Goal: Task Accomplishment & Management: Manage account settings

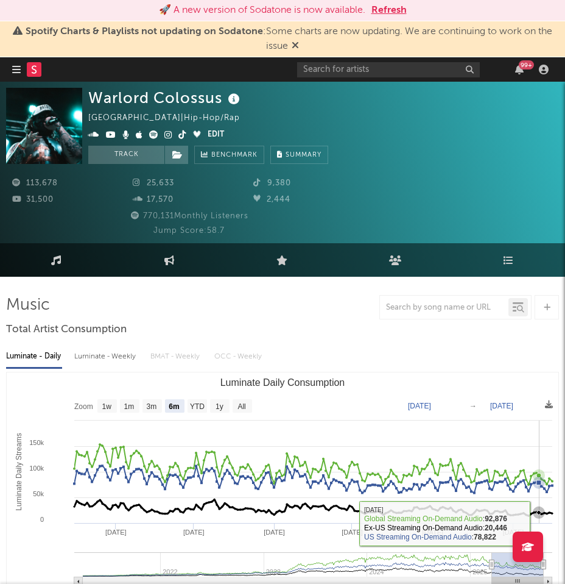
select select "6m"
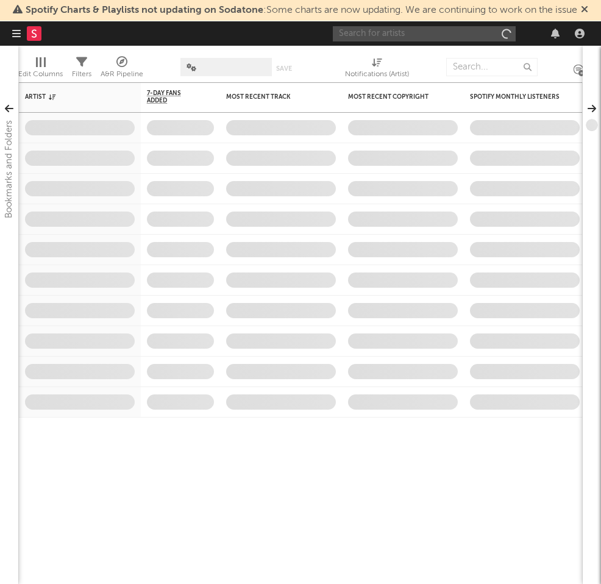
click at [448, 27] on input "text" at bounding box center [424, 33] width 183 height 15
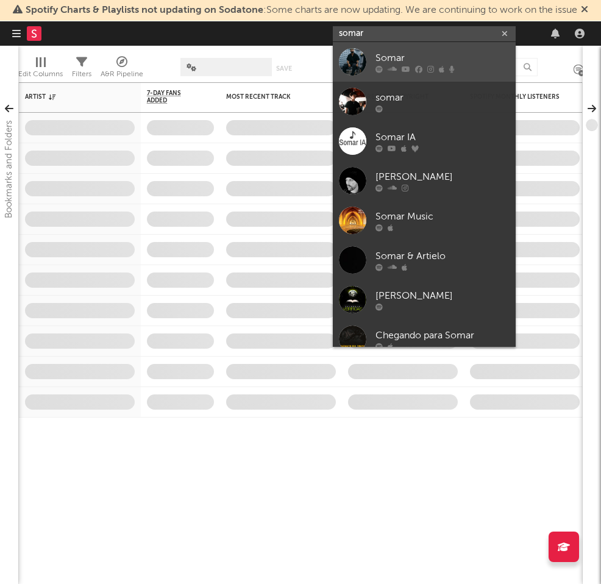
type input "somar"
click at [475, 56] on div "Somar" at bounding box center [442, 58] width 134 height 15
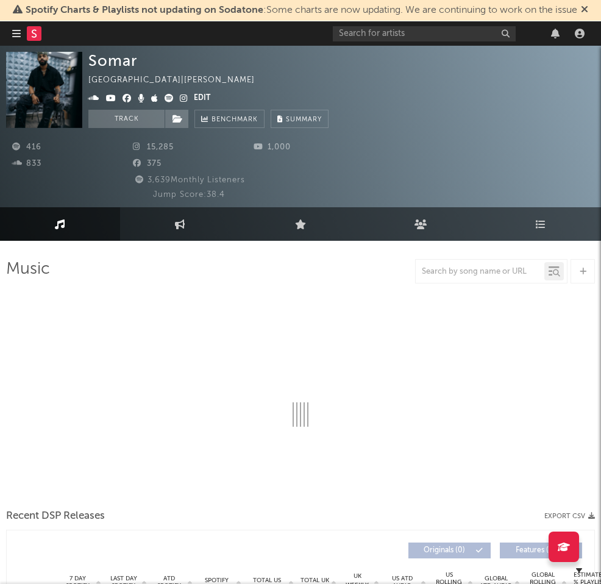
select select "6m"
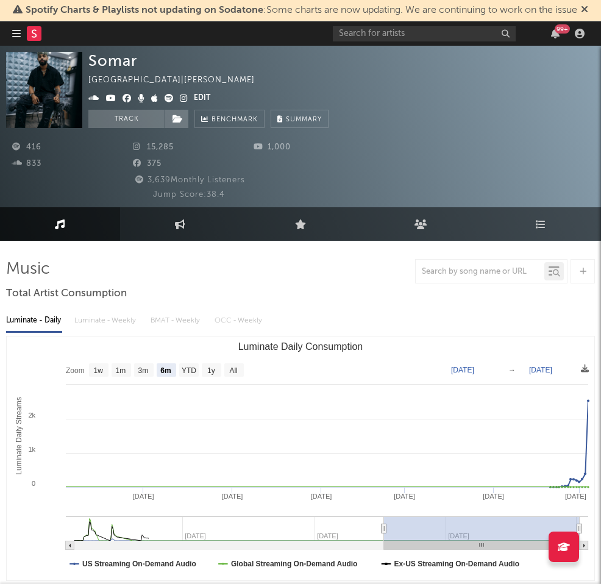
click at [200, 93] on button "Edit" at bounding box center [202, 98] width 16 height 15
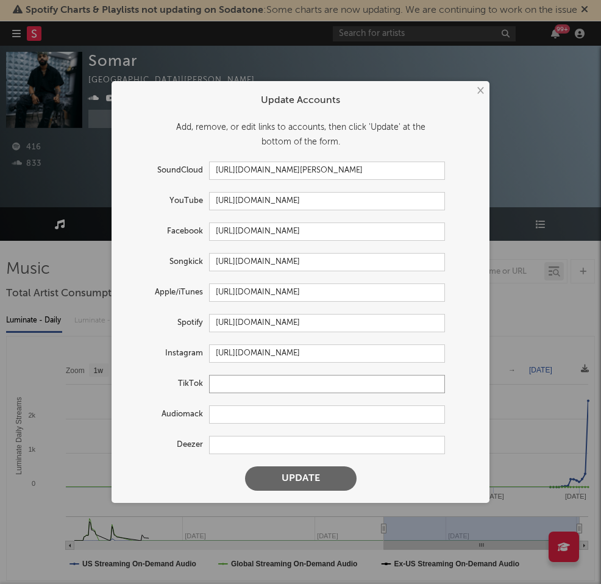
click at [271, 383] on input "text" at bounding box center [327, 384] width 236 height 18
paste input "https://www.tiktok.com/@somarwav?lang=en"
type input "https://www.tiktok.com/@somarwav?lang=en"
click at [313, 476] on button "Update" at bounding box center [300, 478] width 111 height 24
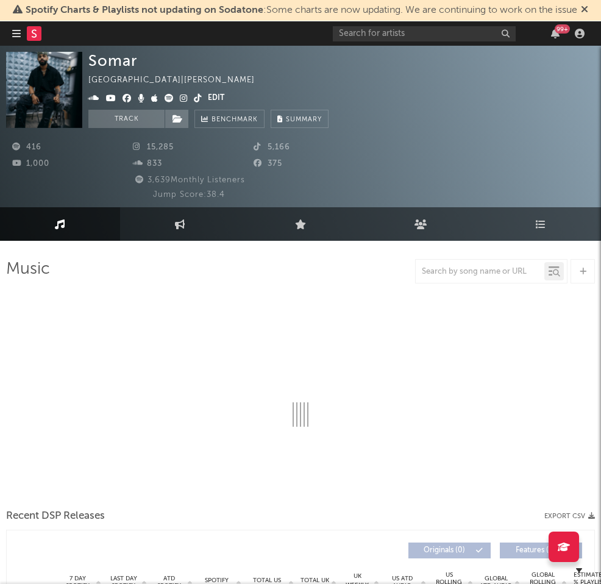
select select "6m"
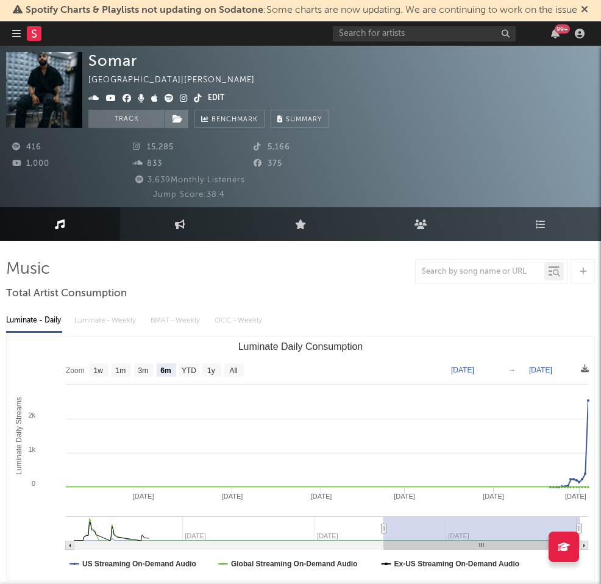
click at [184, 94] on icon at bounding box center [184, 98] width 8 height 9
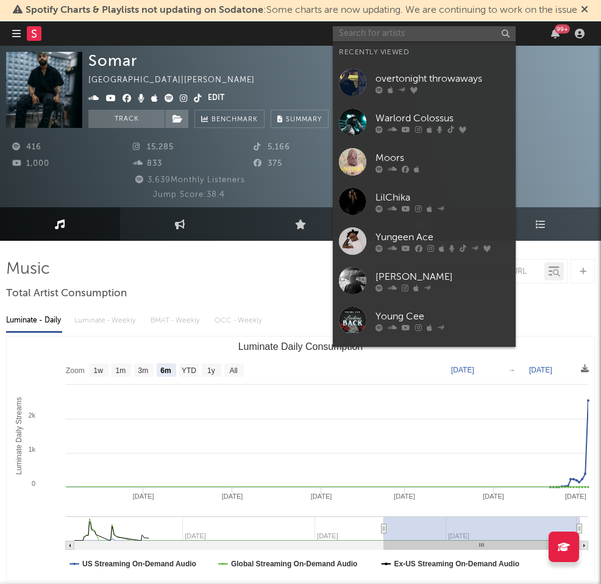
click at [368, 27] on input "text" at bounding box center [424, 33] width 183 height 15
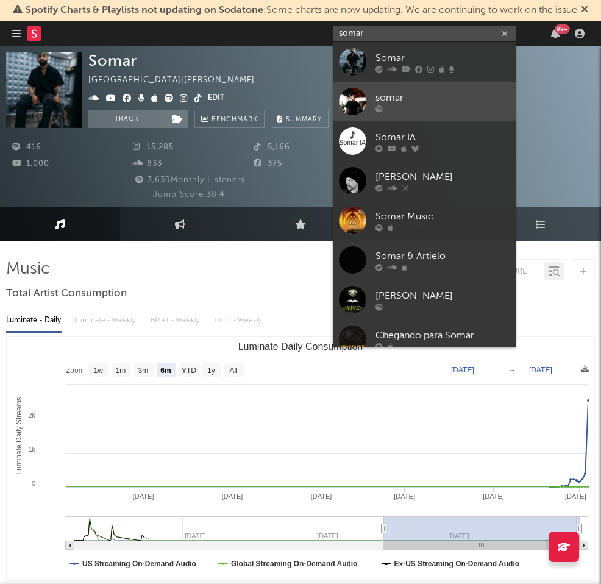
type input "somar"
click at [434, 103] on div "somar" at bounding box center [442, 97] width 134 height 15
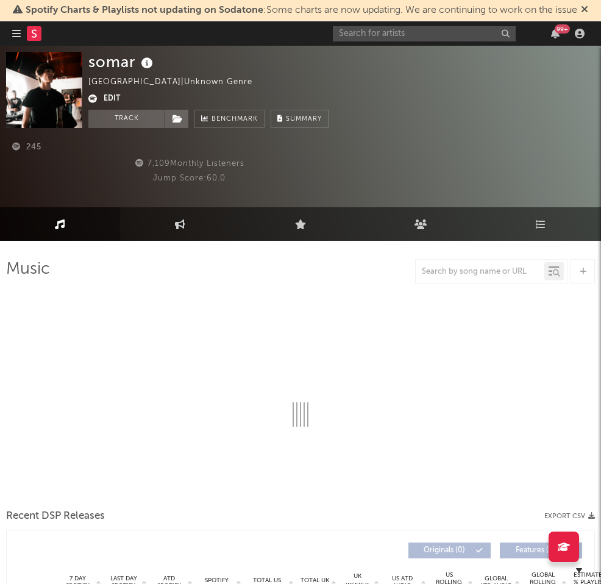
select select "1w"
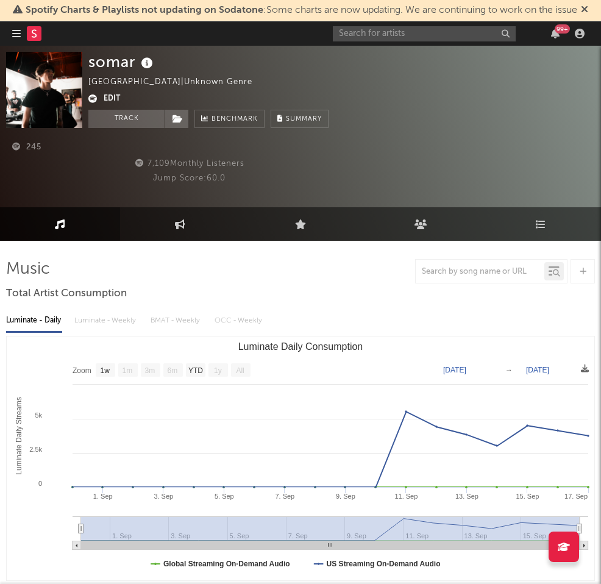
click at [111, 99] on button "Edit" at bounding box center [112, 99] width 16 height 15
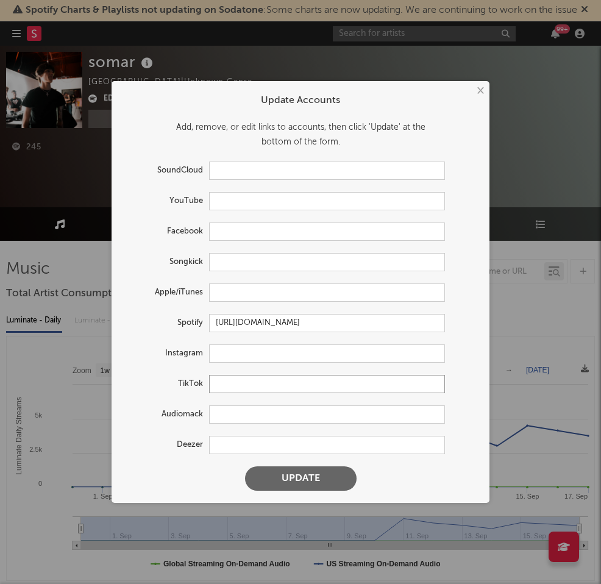
click at [255, 383] on input "text" at bounding box center [327, 384] width 236 height 18
paste input "https://www.tiktok.com/@somarwav?lang=en"
type input "https://www.tiktok.com/@somarwav?lang=en"
click at [266, 352] on input "text" at bounding box center [327, 353] width 236 height 18
paste input "https://www.instagram.com/somarwav/"
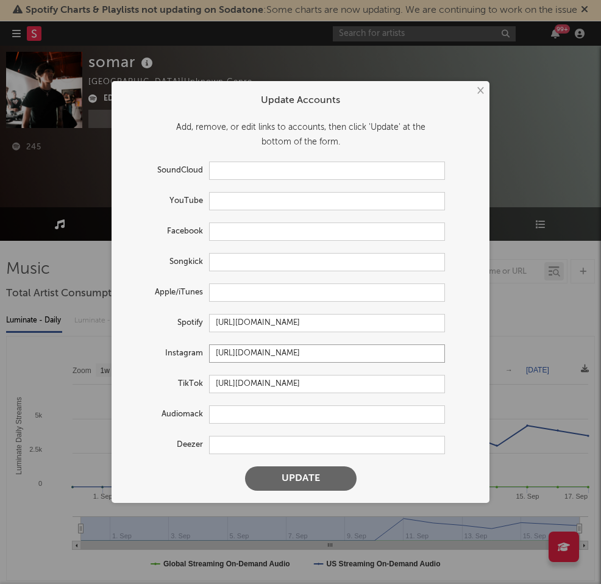
type input "https://www.instagram.com/somarwav/"
click at [165, 274] on form "Update Accounts Add, remove, or edit links to accounts, then click 'Update' at …" at bounding box center [300, 291] width 365 height 409
click at [291, 473] on button "Update" at bounding box center [300, 478] width 111 height 24
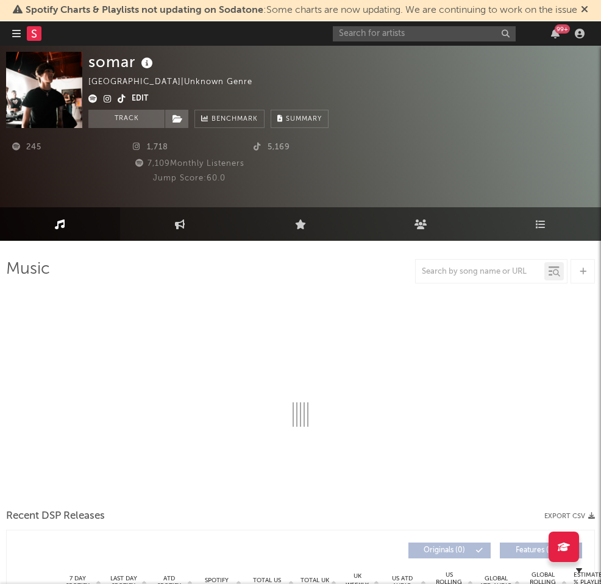
select select "1w"
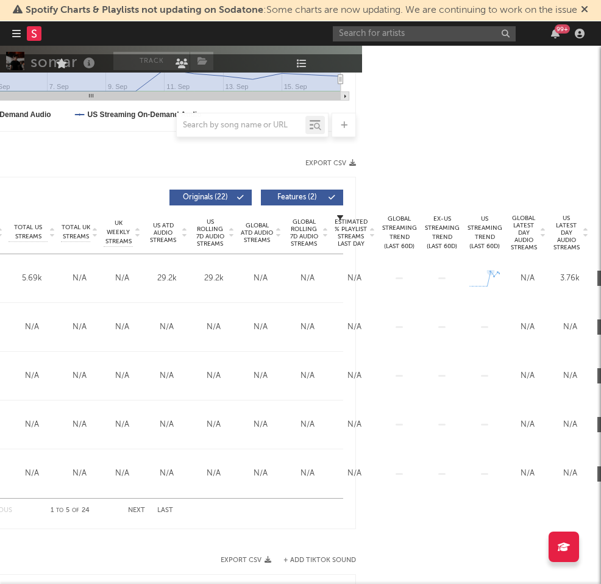
scroll to position [449, 278]
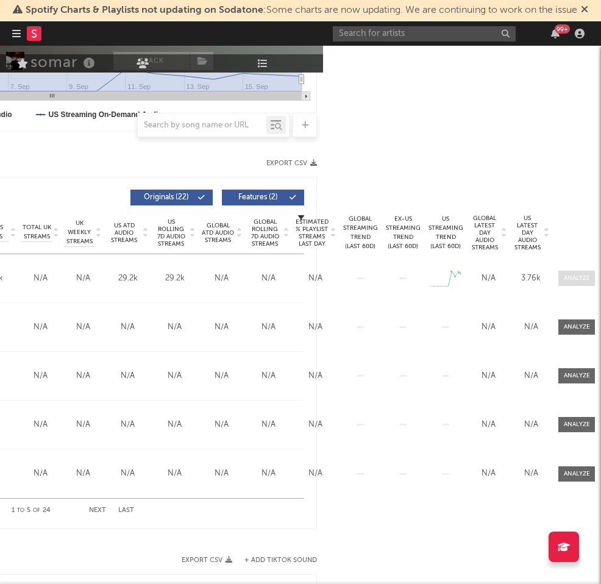
click at [573, 276] on div at bounding box center [576, 277] width 26 height 9
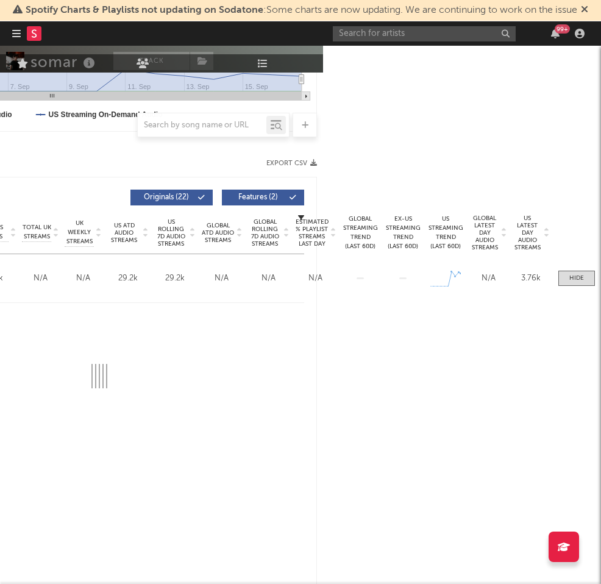
select select "1w"
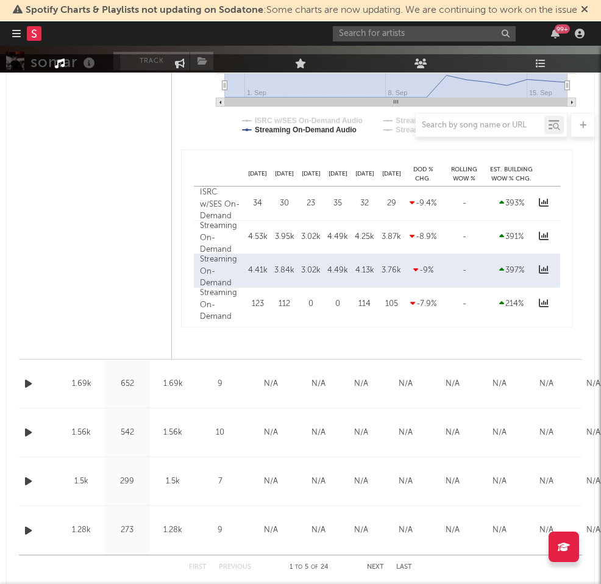
scroll to position [1203, 0]
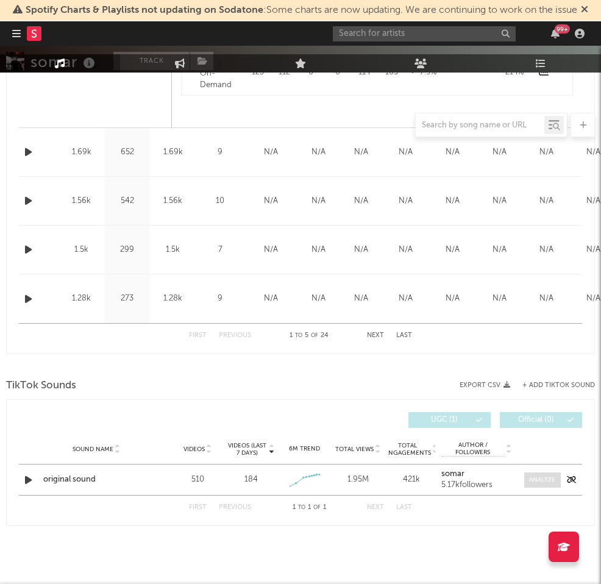
click at [542, 476] on div at bounding box center [542, 479] width 26 height 9
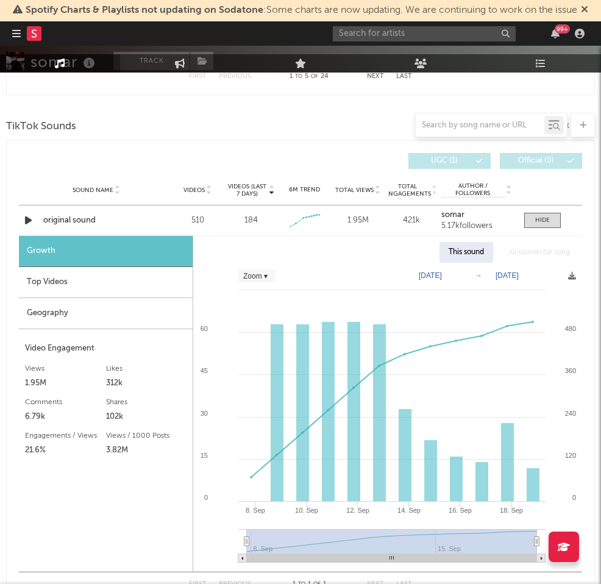
scroll to position [1539, 0]
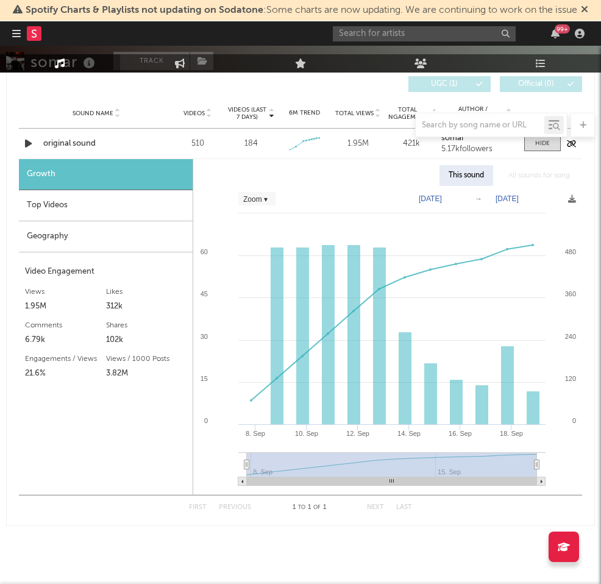
click at [69, 138] on div "original sound" at bounding box center [96, 144] width 107 height 12
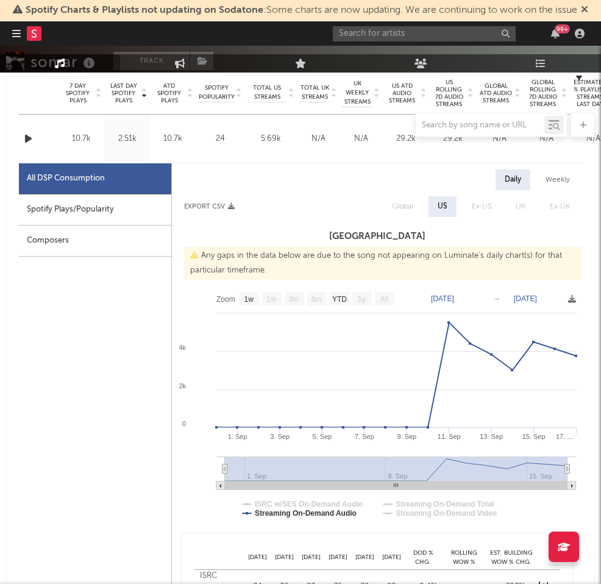
scroll to position [405, 0]
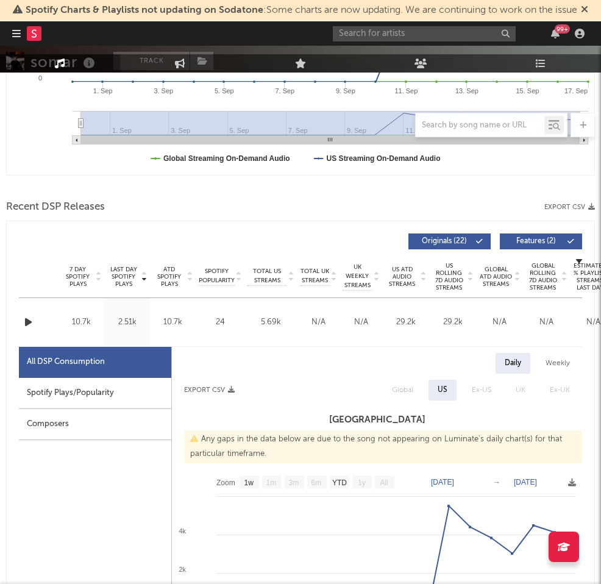
click at [30, 324] on icon "button" at bounding box center [28, 321] width 13 height 15
click at [30, 324] on icon "button" at bounding box center [28, 321] width 12 height 15
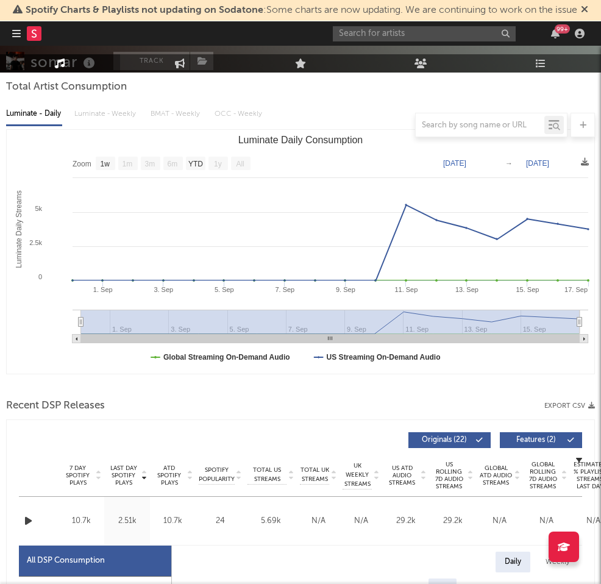
scroll to position [0, 0]
